Goal: Find specific page/section: Find specific page/section

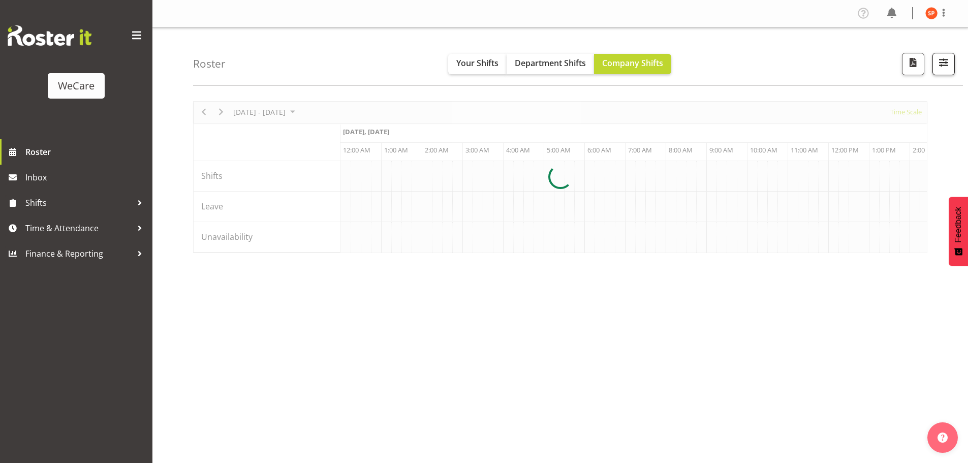
scroll to position [0, 976]
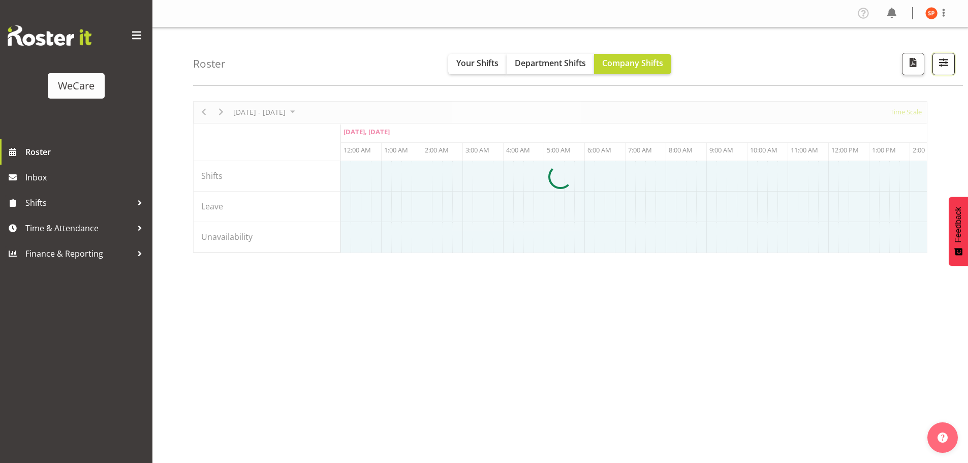
click at [944, 63] on span "button" at bounding box center [943, 62] width 13 height 13
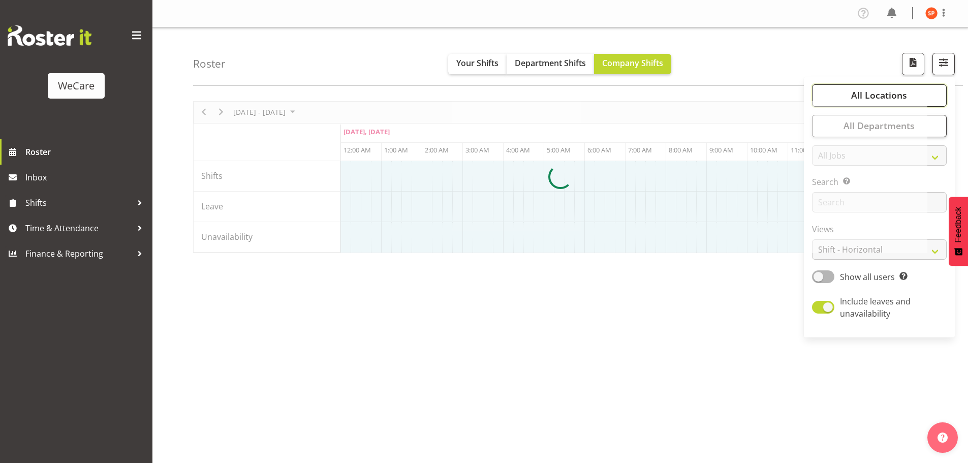
click at [907, 97] on button "All Locations" at bounding box center [879, 95] width 135 height 22
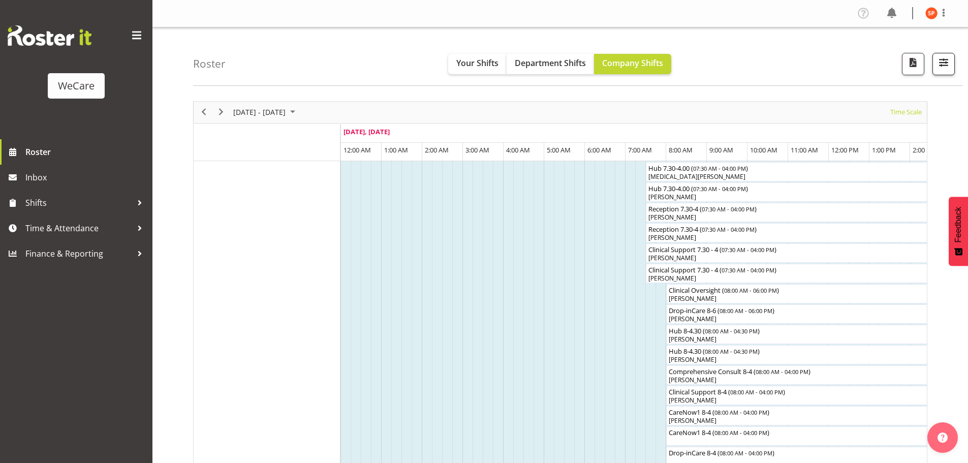
click at [955, 59] on div "Roster Your Shifts Department Shifts Company Shifts All Locations Clear Busines…" at bounding box center [578, 56] width 770 height 58
click at [948, 61] on span "button" at bounding box center [943, 62] width 13 height 13
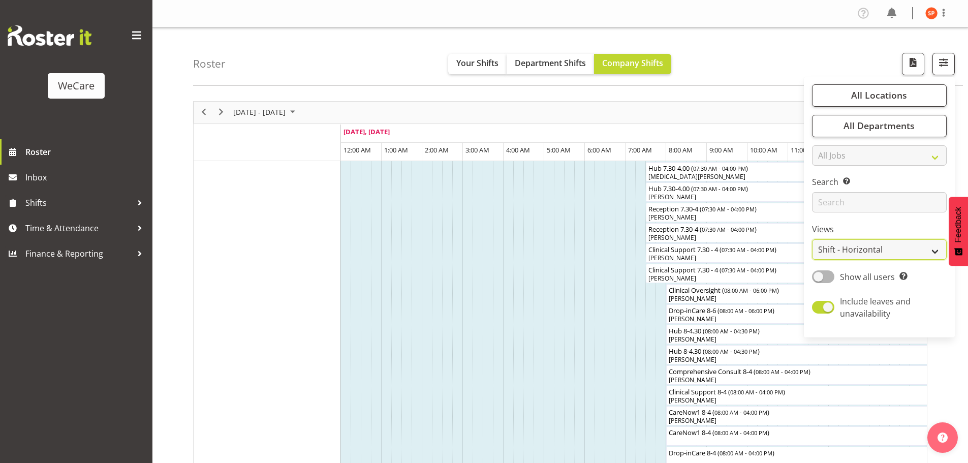
click at [873, 252] on select "Staff Role Shift - Horizontal Shift - Vertical Staff - Location" at bounding box center [879, 249] width 135 height 20
click at [813, 239] on select "Staff Role Shift - Horizontal Shift - Vertical Staff - Location" at bounding box center [879, 249] width 135 height 20
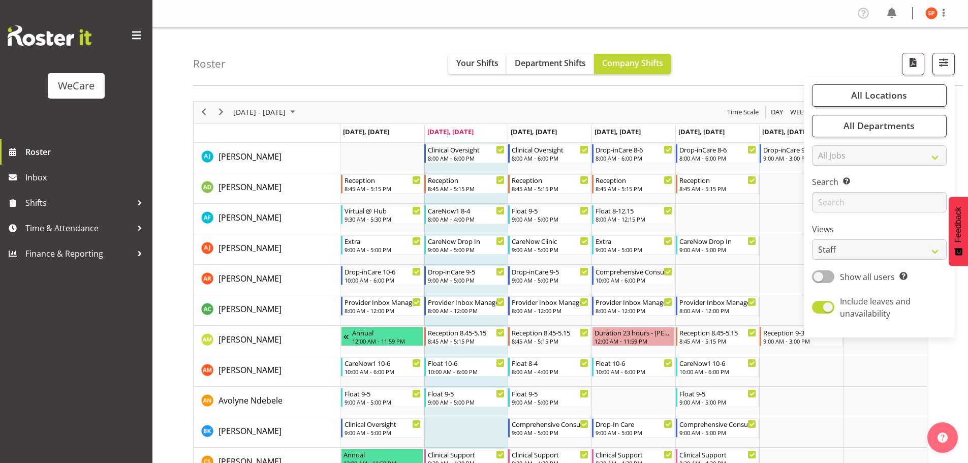
click at [793, 56] on div "Roster Your Shifts Department Shifts Company Shifts All Locations Clear Busines…" at bounding box center [578, 56] width 770 height 58
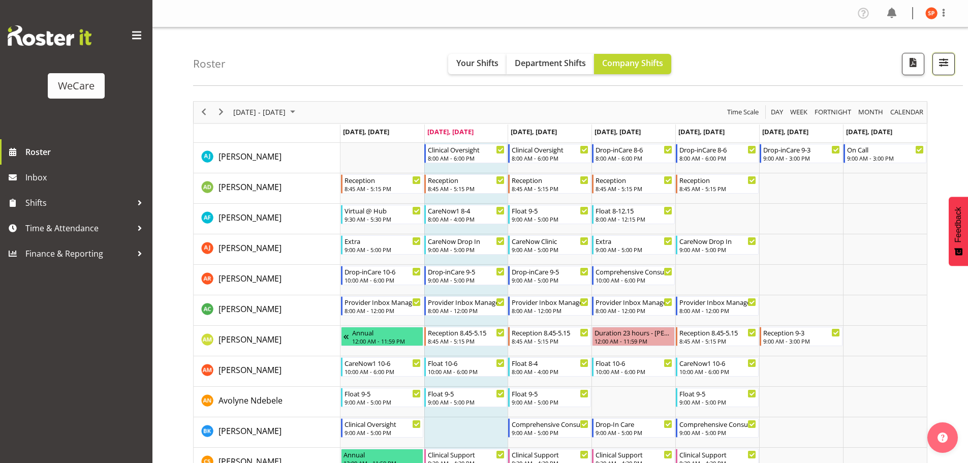
drag, startPoint x: 946, startPoint y: 63, endPoint x: 948, endPoint y: 70, distance: 7.9
click at [946, 63] on span "button" at bounding box center [943, 62] width 13 height 13
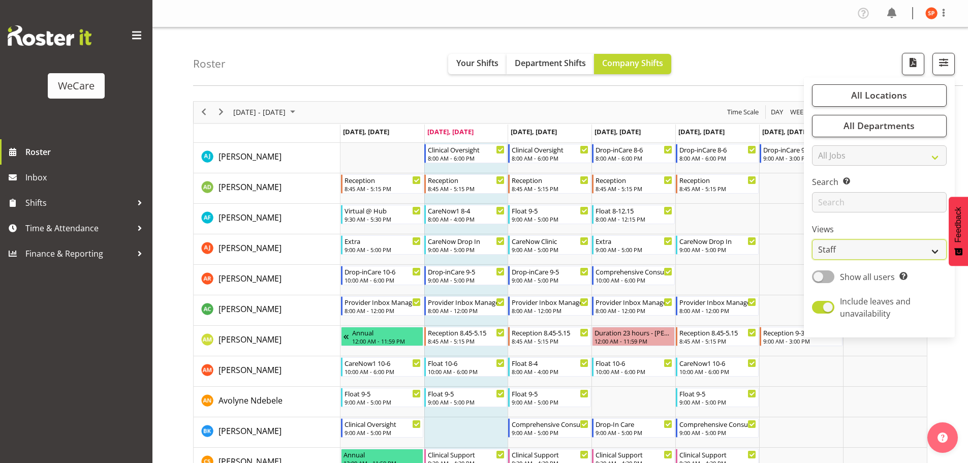
click at [892, 247] on select "Staff Role Shift - Horizontal Shift - Vertical Staff - Location" at bounding box center [879, 249] width 135 height 20
select select "location"
click at [813, 239] on select "Staff Role Shift - Horizontal Shift - Vertical Staff - Location" at bounding box center [879, 249] width 135 height 20
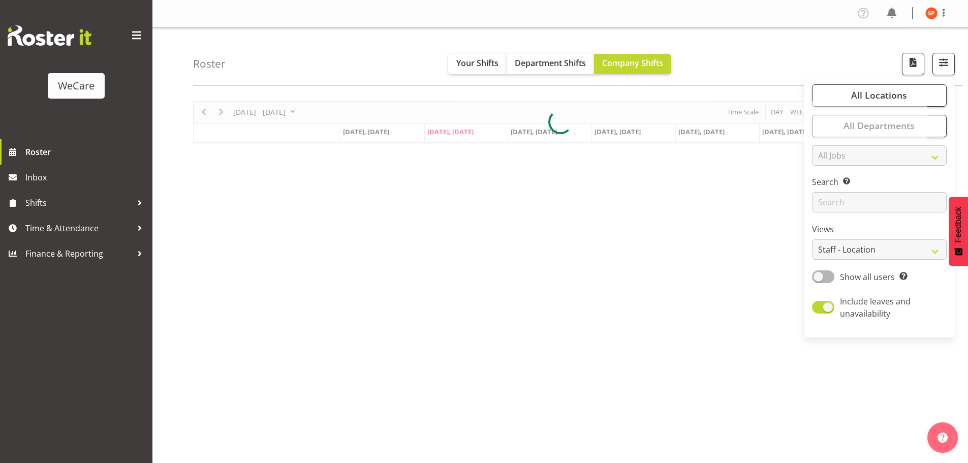
click at [779, 60] on div "Roster Your Shifts Department Shifts Company Shifts All Locations Clear Busines…" at bounding box center [578, 56] width 770 height 58
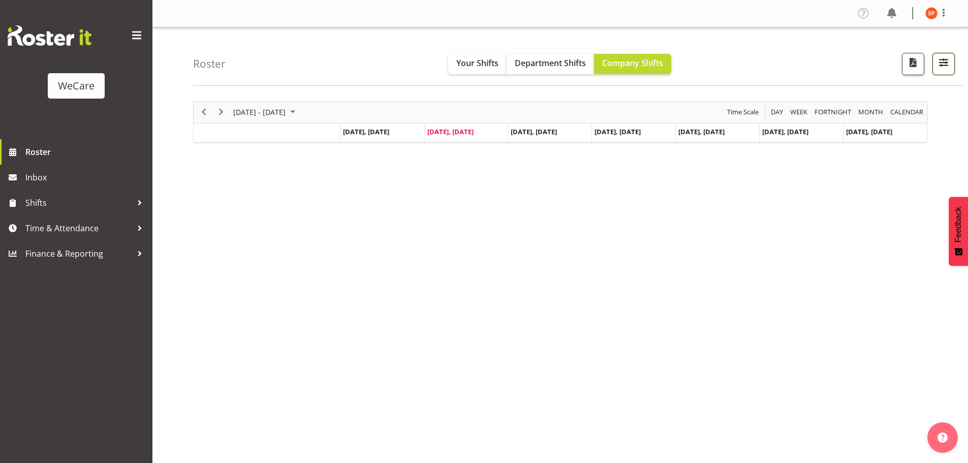
click at [942, 63] on span "button" at bounding box center [943, 62] width 13 height 13
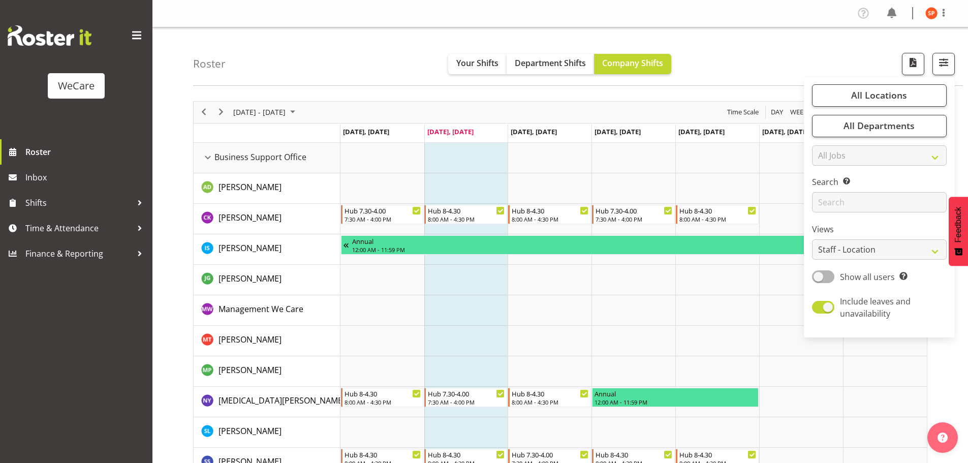
click at [805, 70] on div "Roster Your Shifts Department Shifts Company Shifts All Locations Clear Busines…" at bounding box center [578, 56] width 770 height 58
